Goal: Information Seeking & Learning: Check status

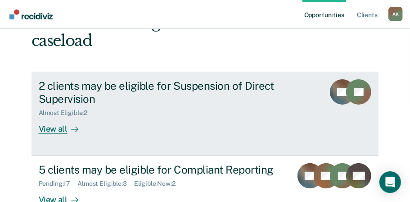
scroll to position [99, 0]
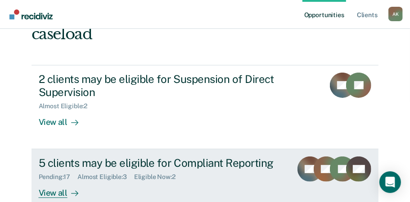
click at [61, 181] on div "View all" at bounding box center [64, 190] width 50 height 18
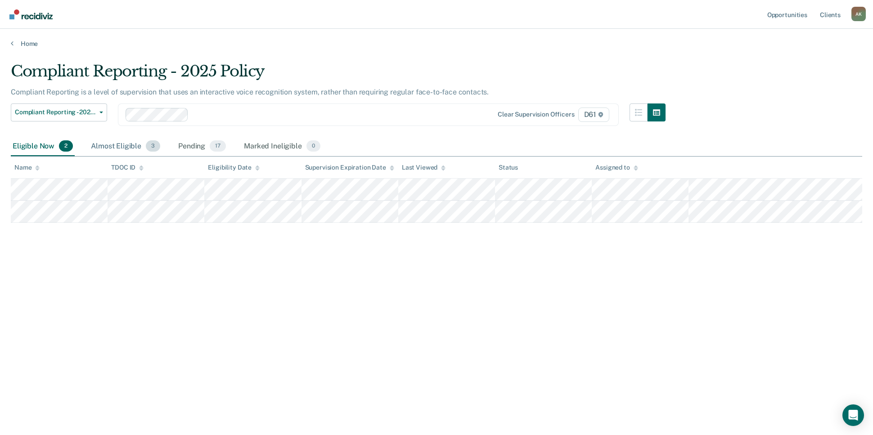
click at [130, 145] on div "Almost Eligible 3" at bounding box center [125, 147] width 73 height 20
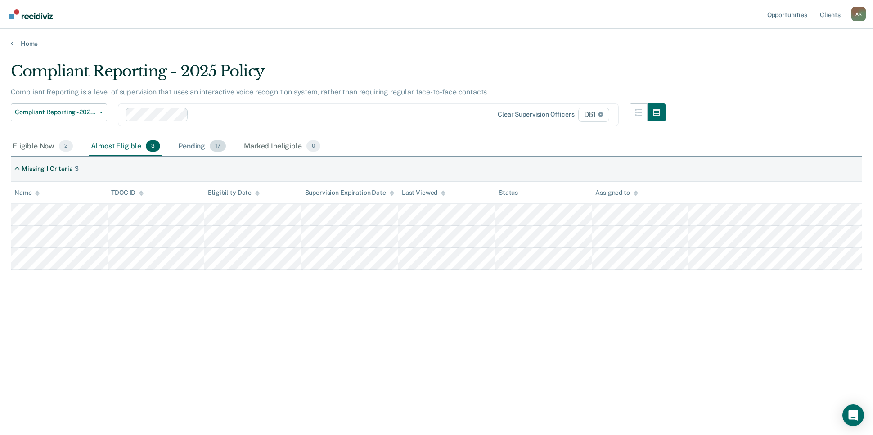
click at [196, 149] on div "Pending 17" at bounding box center [201, 147] width 51 height 20
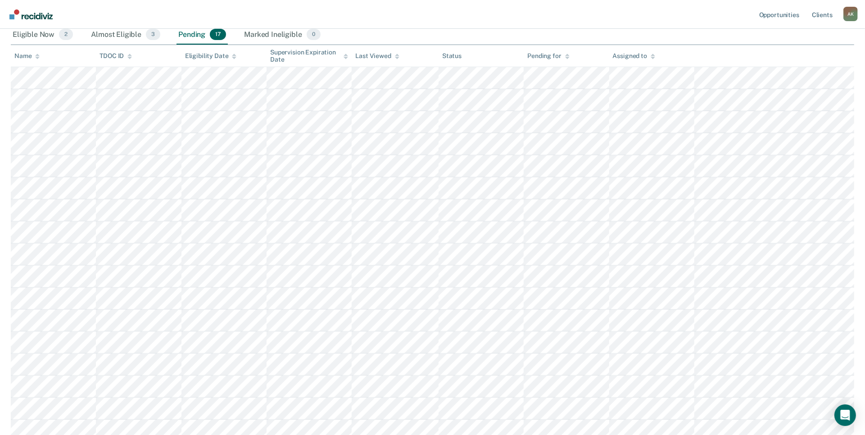
scroll to position [113, 0]
